Goal: Transaction & Acquisition: Book appointment/travel/reservation

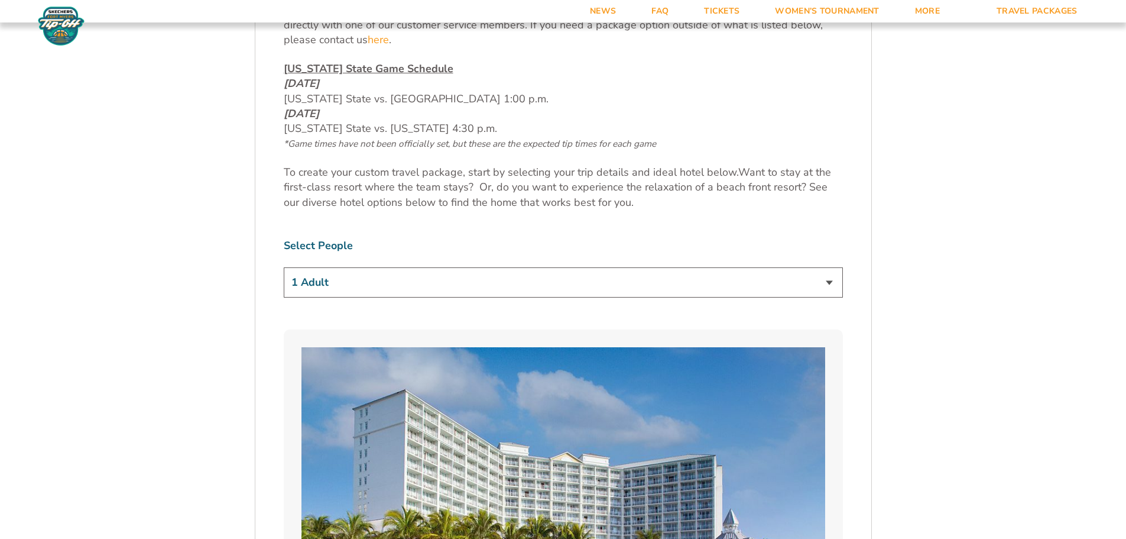
scroll to position [650, 0]
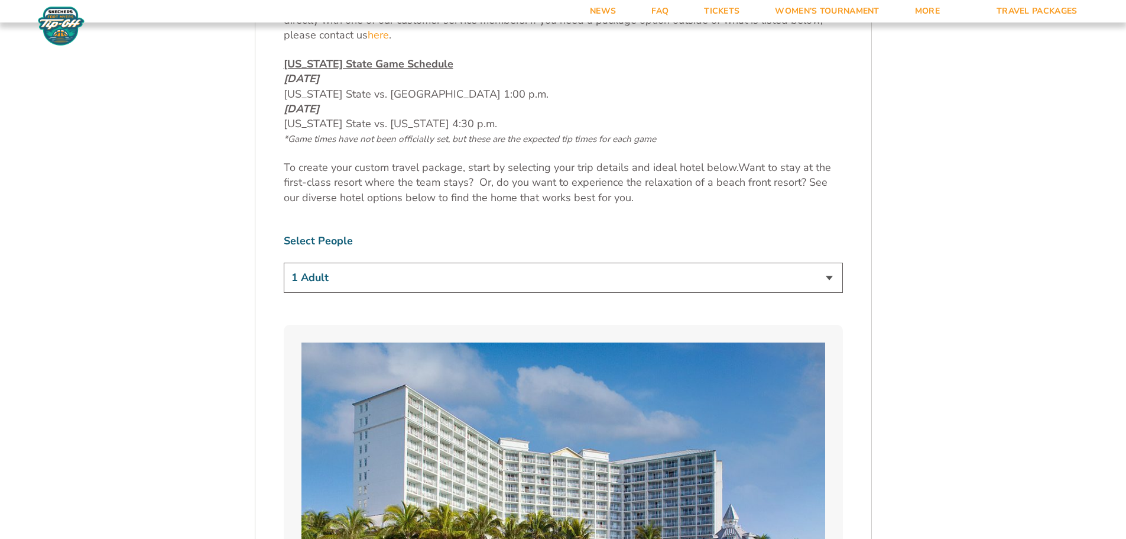
click at [424, 287] on select "1 Adult 2 Adults 3 Adults 4 Adults 2 Adults + 1 Child 2 Adults + 2 Children 2 A…" at bounding box center [563, 277] width 559 height 30
click at [426, 284] on select "1 Adult 2 Adults 3 Adults 4 Adults 2 Adults + 1 Child 2 Adults + 2 Children 2 A…" at bounding box center [563, 277] width 559 height 30
drag, startPoint x: 1062, startPoint y: 168, endPoint x: 1026, endPoint y: 167, distance: 36.7
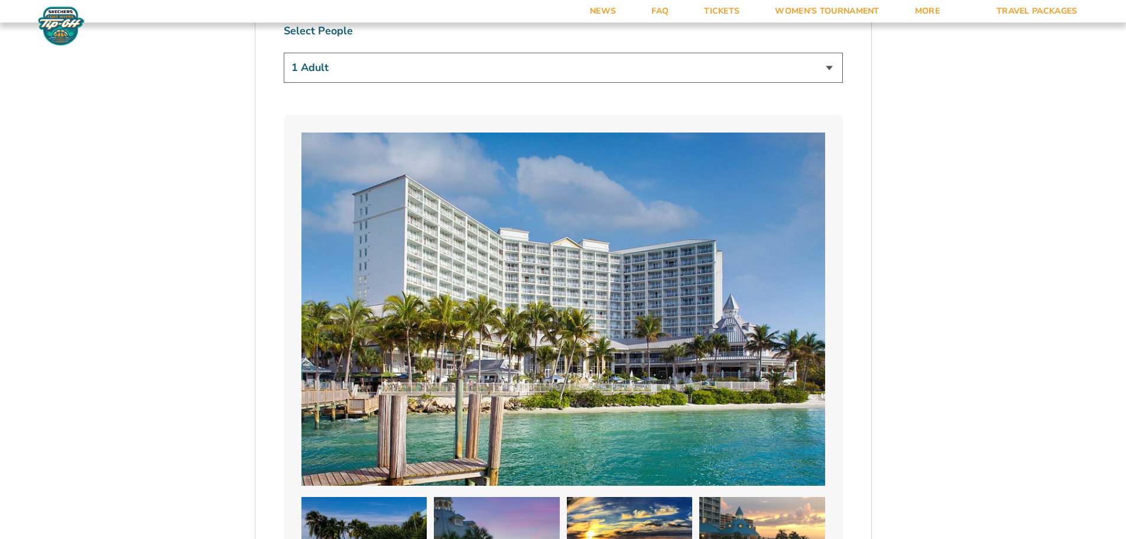
scroll to position [731, 0]
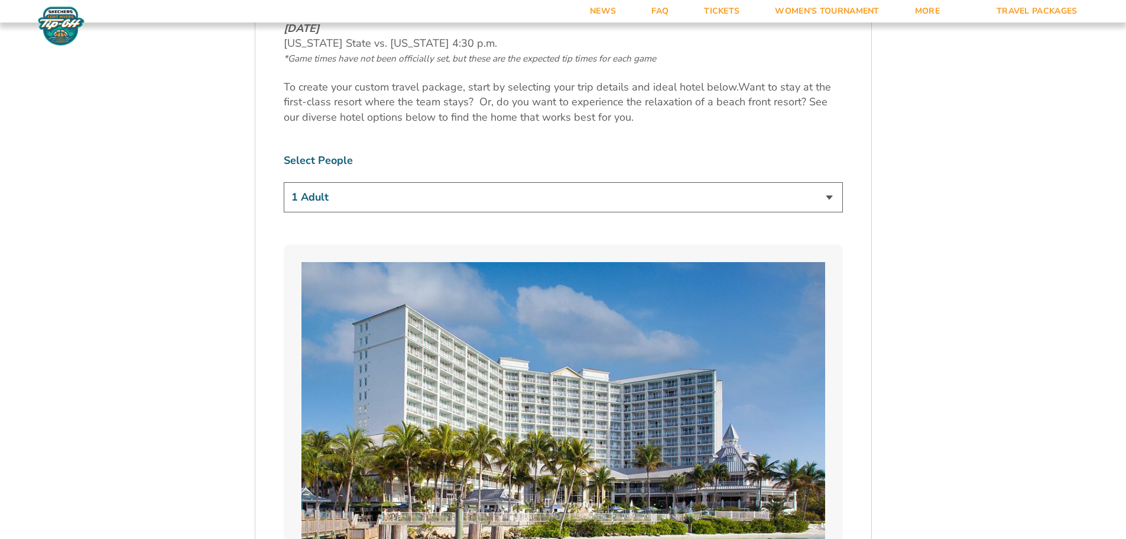
click at [394, 193] on select "1 Adult 2 Adults 3 Adults 4 Adults 2 Adults + 1 Child 2 Adults + 2 Children 2 A…" at bounding box center [563, 197] width 559 height 30
click at [390, 188] on select "1 Adult 2 Adults 3 Adults 4 Adults 2 Adults + 1 Child 2 Adults + 2 Children 2 A…" at bounding box center [563, 197] width 559 height 30
select select "4 Adults"
click at [284, 182] on select "1 Adult 2 Adults 3 Adults 4 Adults 2 Adults + 1 Child 2 Adults + 2 Children 2 A…" at bounding box center [563, 197] width 559 height 30
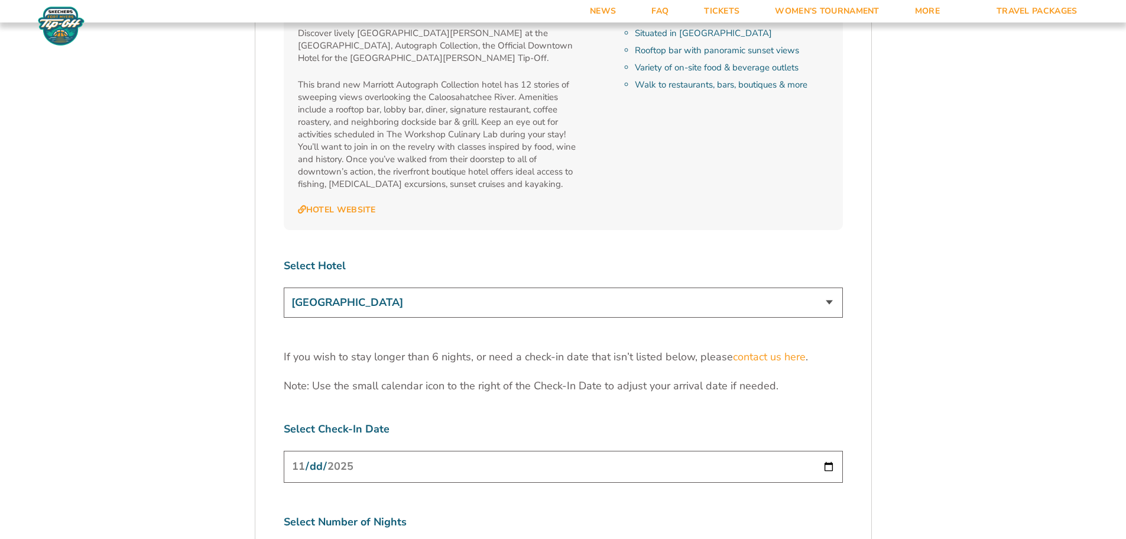
scroll to position [3746, 0]
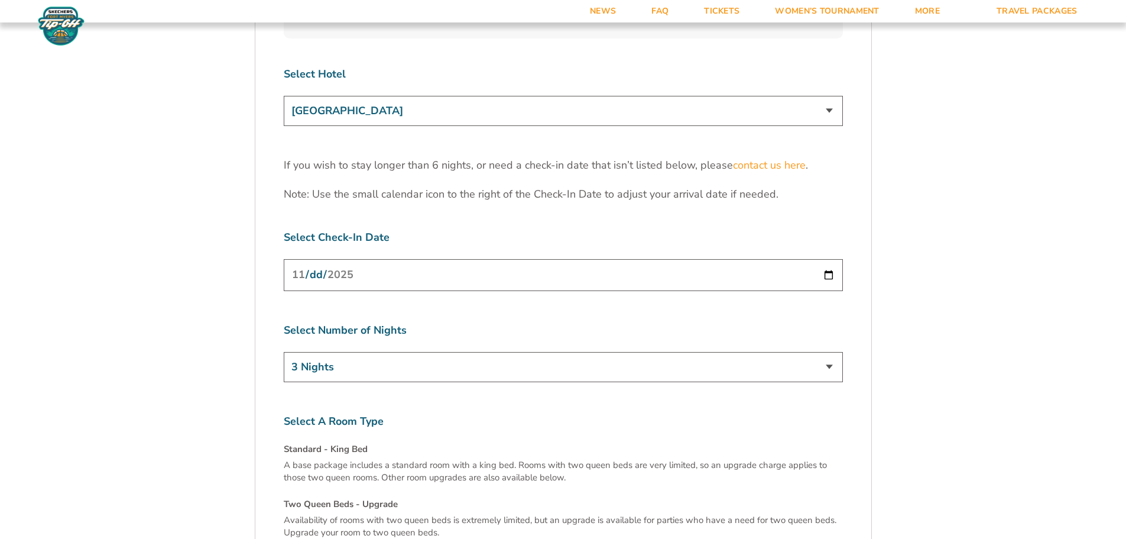
click at [471, 96] on div "[GEOGRAPHIC_DATA] [GEOGRAPHIC_DATA] [GEOGRAPHIC_DATA], Autograph Collection" at bounding box center [563, 113] width 559 height 34
click at [491, 96] on select "[GEOGRAPHIC_DATA] [GEOGRAPHIC_DATA] [GEOGRAPHIC_DATA], Autograph Collection" at bounding box center [563, 111] width 559 height 30
select select "18478"
click at [284, 96] on select "[GEOGRAPHIC_DATA] [GEOGRAPHIC_DATA] [GEOGRAPHIC_DATA], Autograph Collection" at bounding box center [563, 111] width 559 height 30
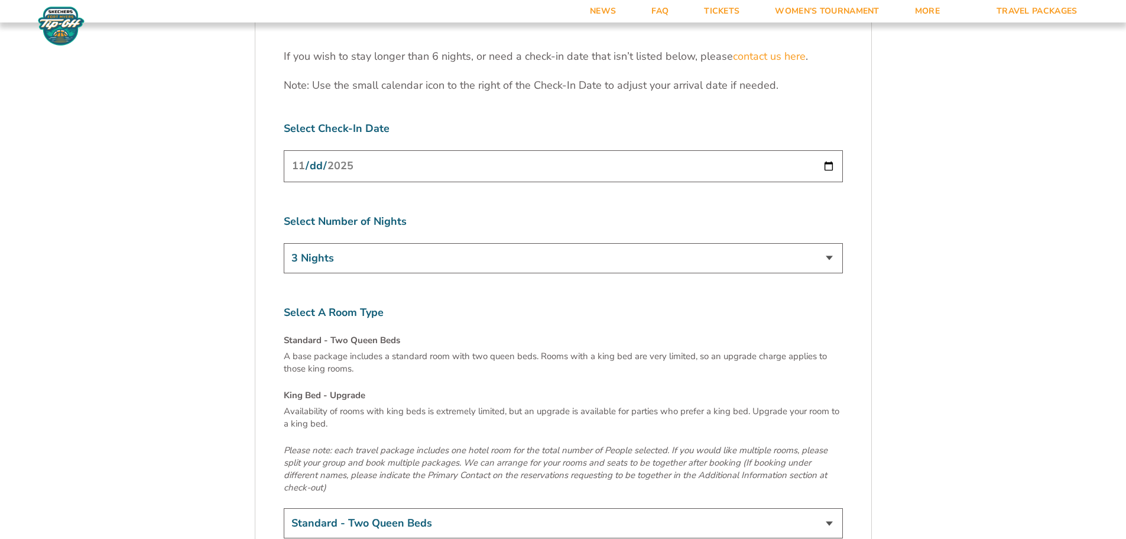
scroll to position [3923, 0]
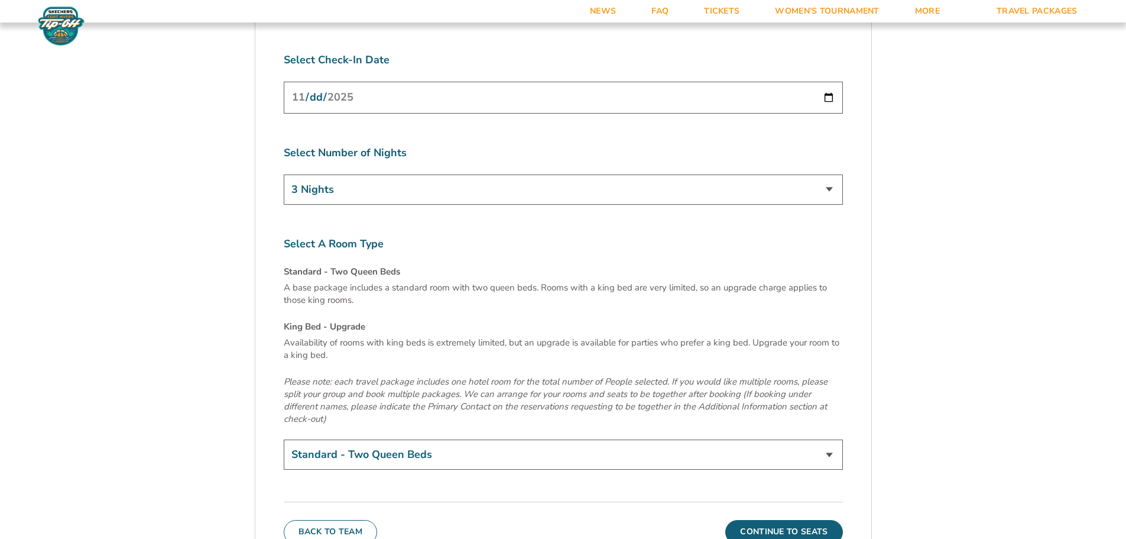
click at [582, 439] on select "Standard - Two Queen Beds King Bed - Upgrade (+$15 per night)" at bounding box center [563, 454] width 559 height 30
click at [549, 375] on p "Please note: each travel package includes one hotel room for the total number o…" at bounding box center [563, 400] width 559 height 50
click at [772, 520] on button "Continue To Seats" at bounding box center [783, 532] width 117 height 24
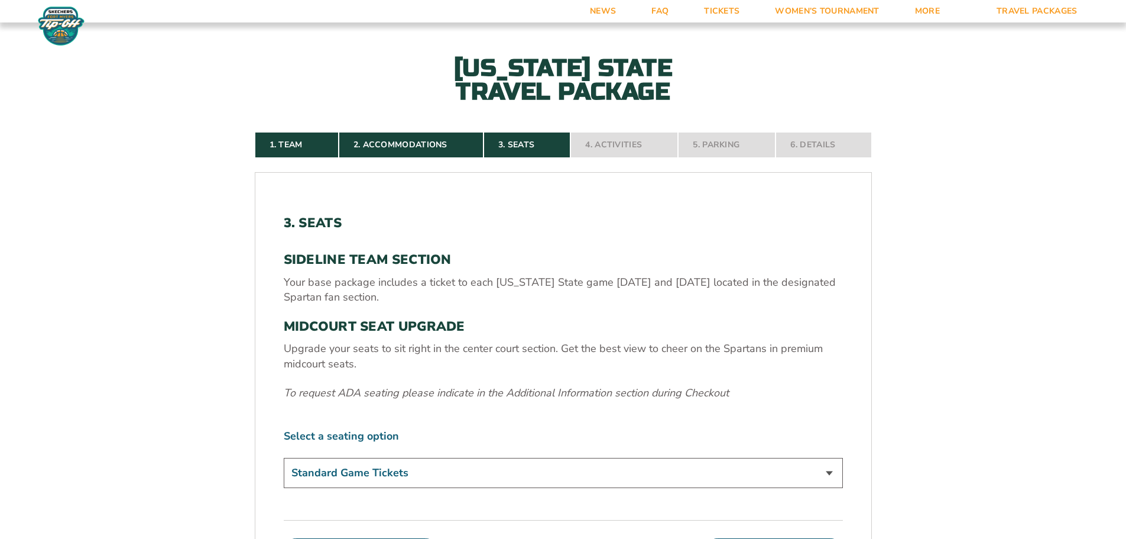
scroll to position [373, 0]
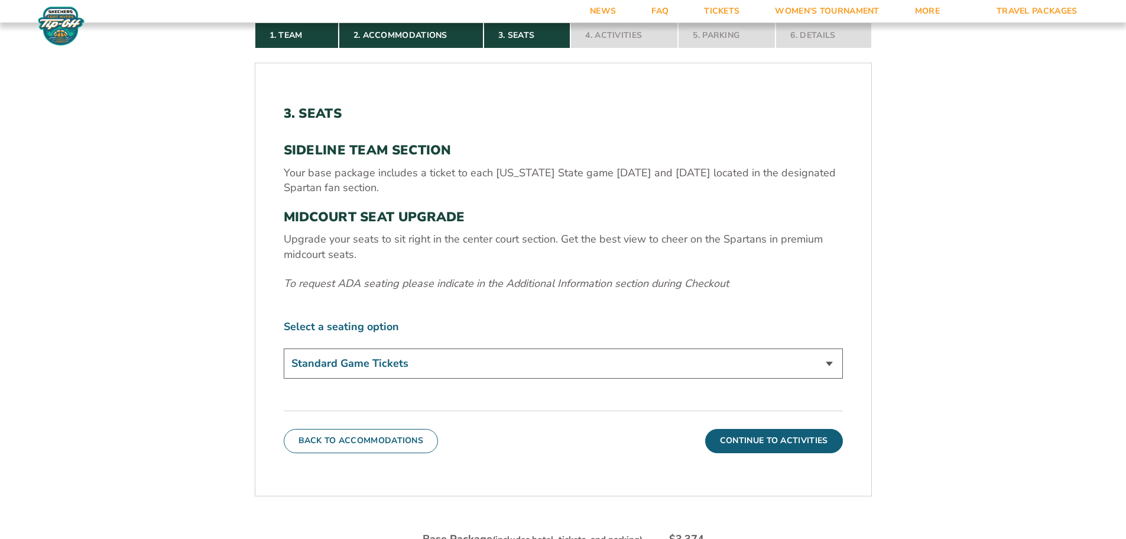
click at [542, 377] on select "Standard Game Tickets Midcourt Seat Upgrade (+$140 per person)" at bounding box center [563, 363] width 559 height 30
select select "Midcourt Seat Upgrade"
click at [284, 348] on select "Standard Game Tickets Midcourt Seat Upgrade (+$140 per person)" at bounding box center [563, 363] width 559 height 30
drag, startPoint x: 239, startPoint y: 332, endPoint x: 428, endPoint y: 356, distance: 190.7
click at [242, 333] on div "1. Team 2. Accommodations 3. Seats 4. Activities 5. Parking 6. Details 1. Team …" at bounding box center [563, 385] width 674 height 783
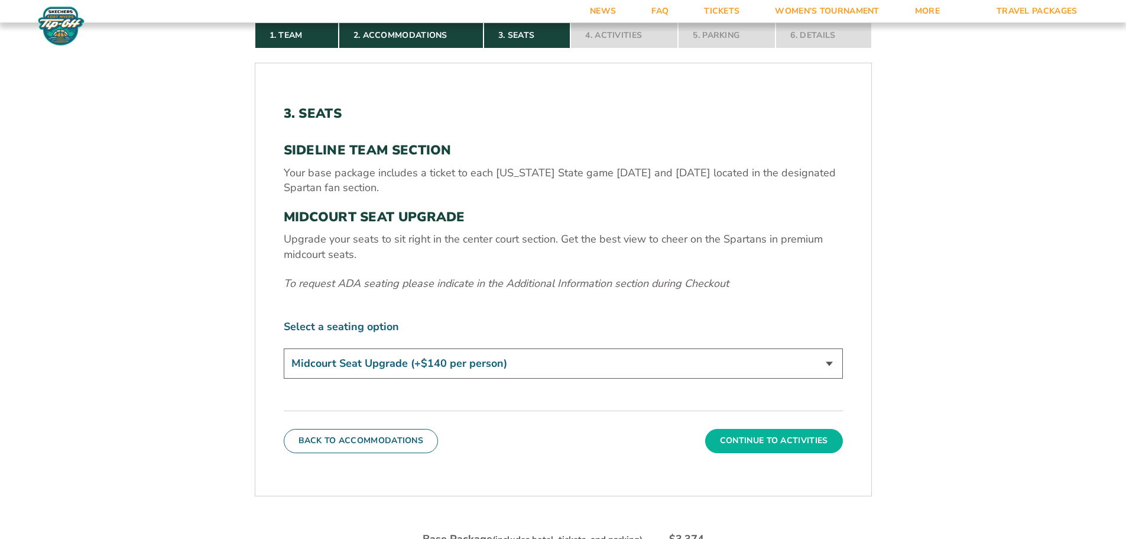
click at [801, 448] on button "Continue To Activities" at bounding box center [774, 441] width 138 height 24
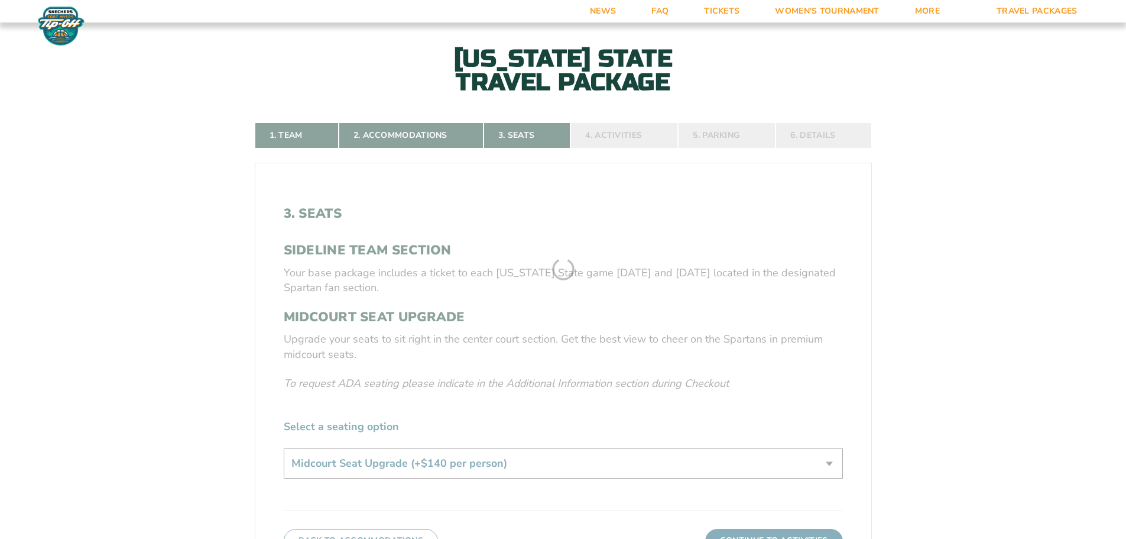
scroll to position [255, 0]
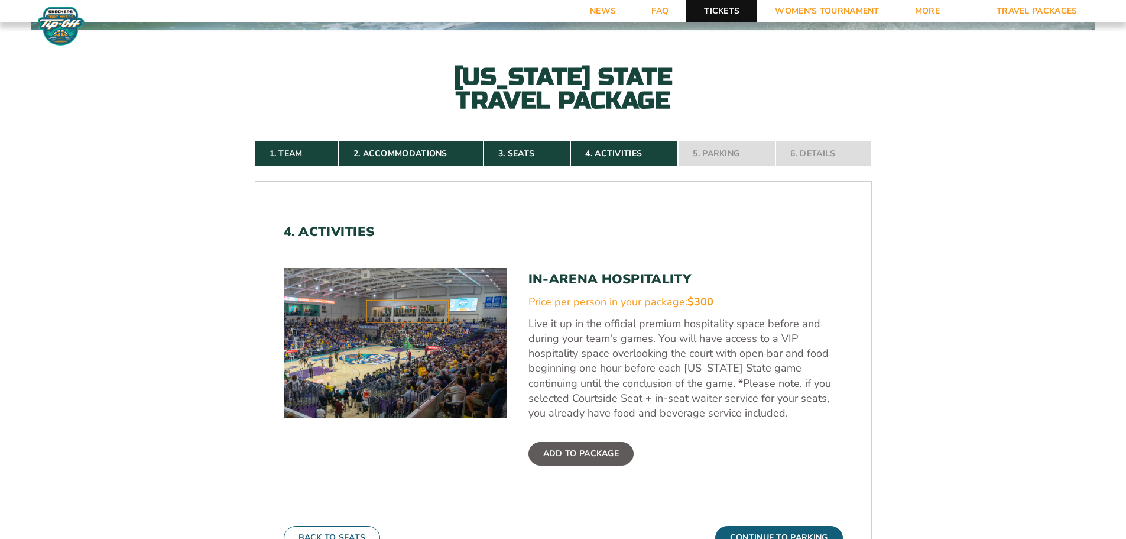
click at [712, 9] on link "Tickets" at bounding box center [721, 11] width 71 height 22
